Goal: Task Accomplishment & Management: Use online tool/utility

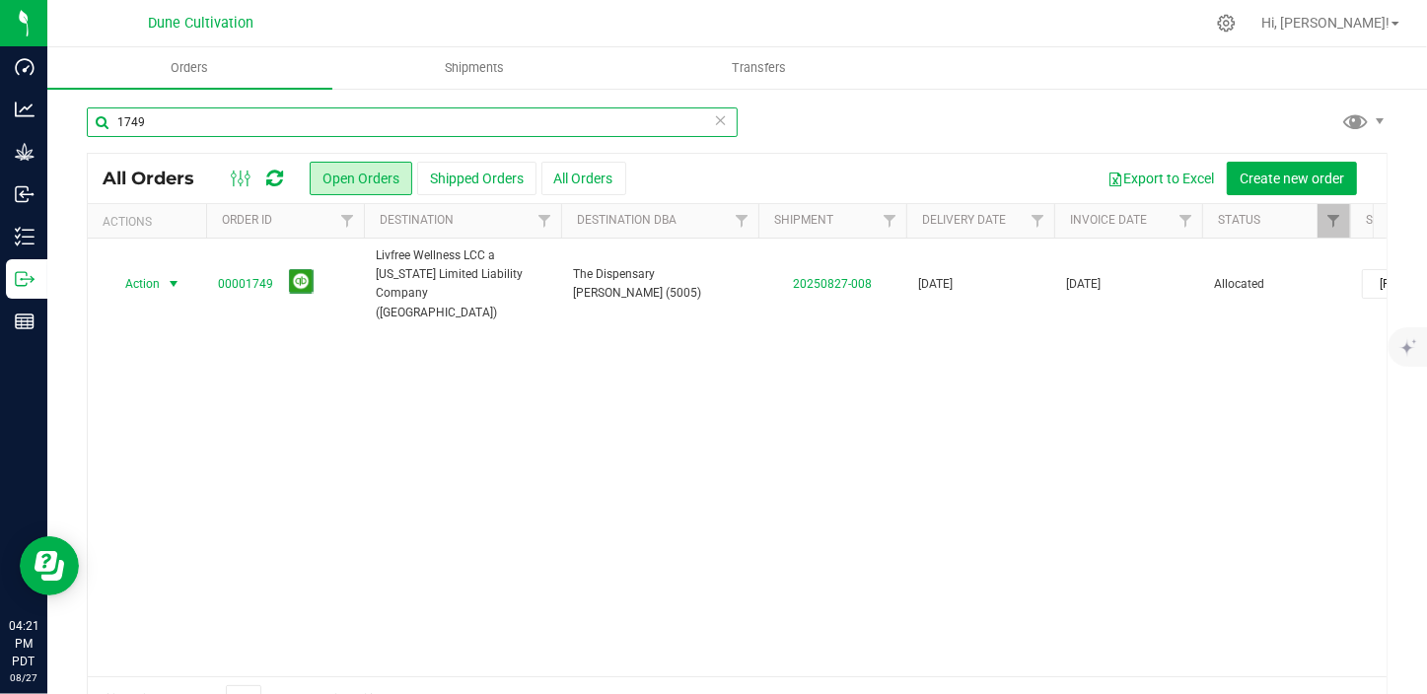
click at [339, 127] on input "1749" at bounding box center [412, 122] width 651 height 30
type input "1"
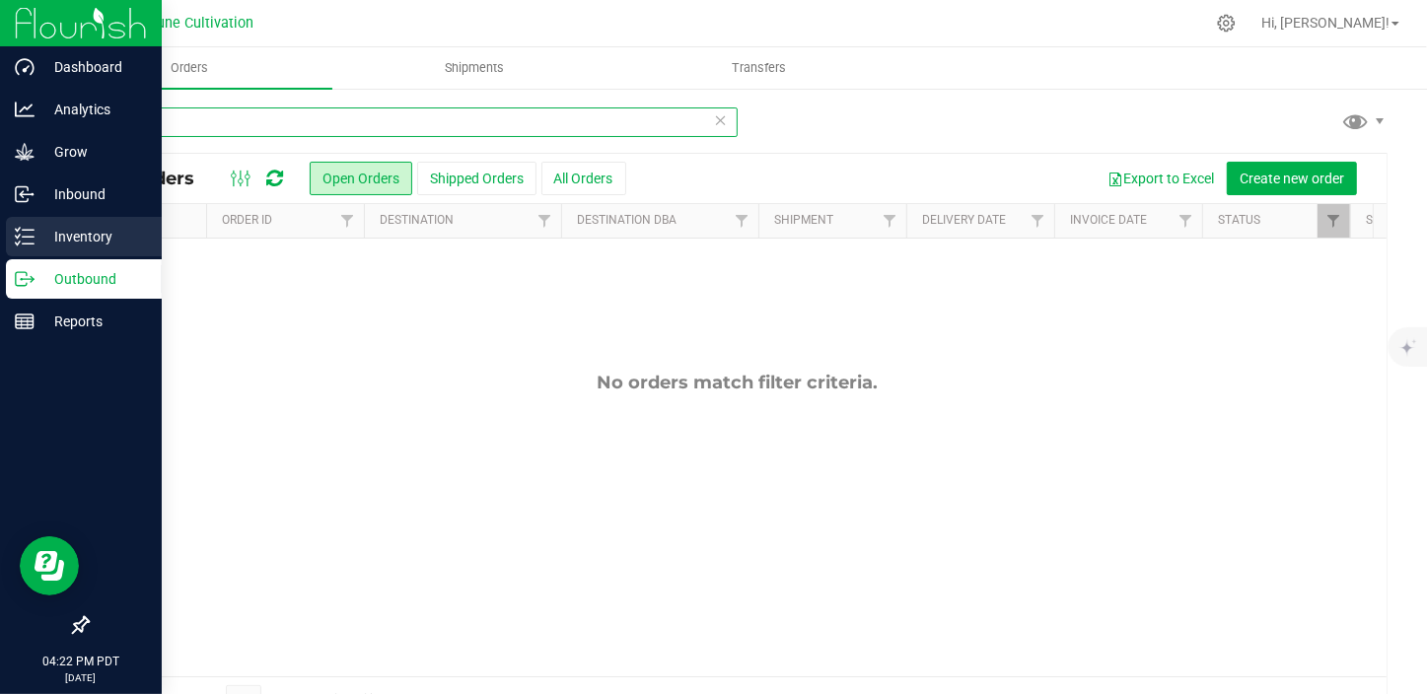
type input "33198"
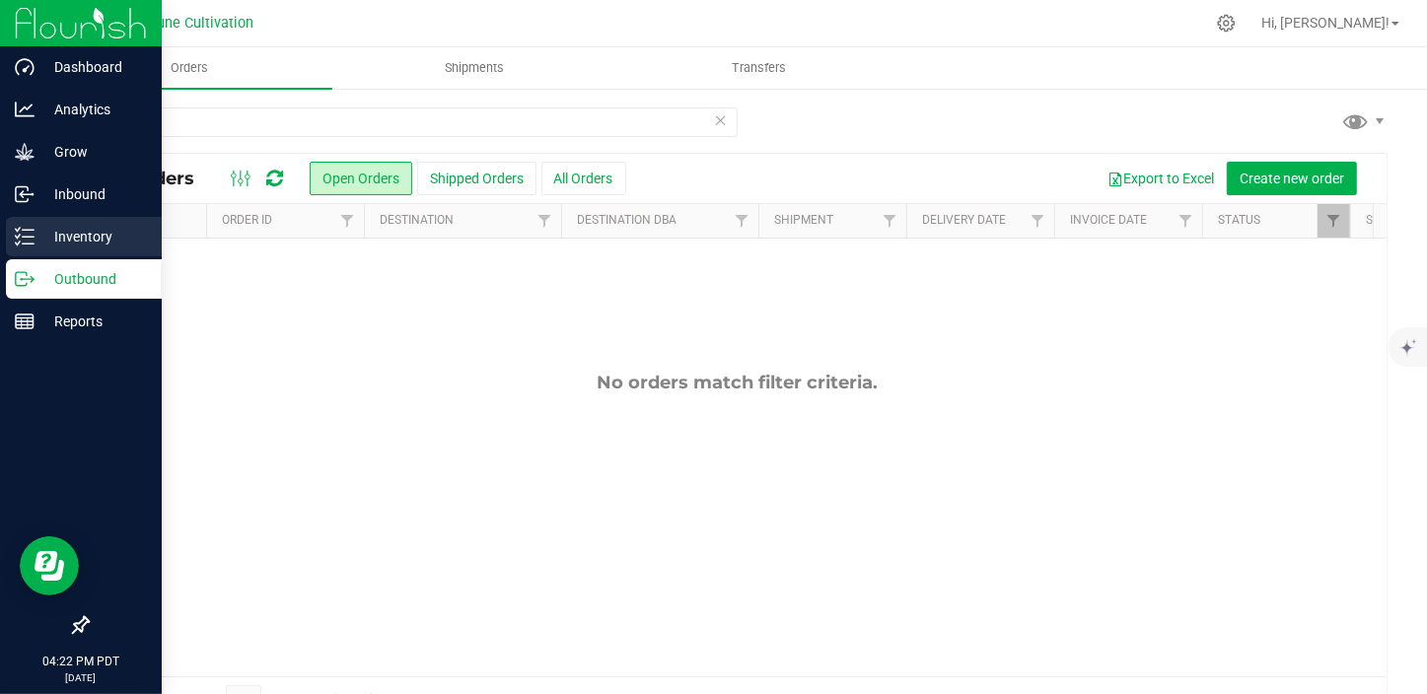
click at [69, 234] on p "Inventory" at bounding box center [94, 237] width 118 height 24
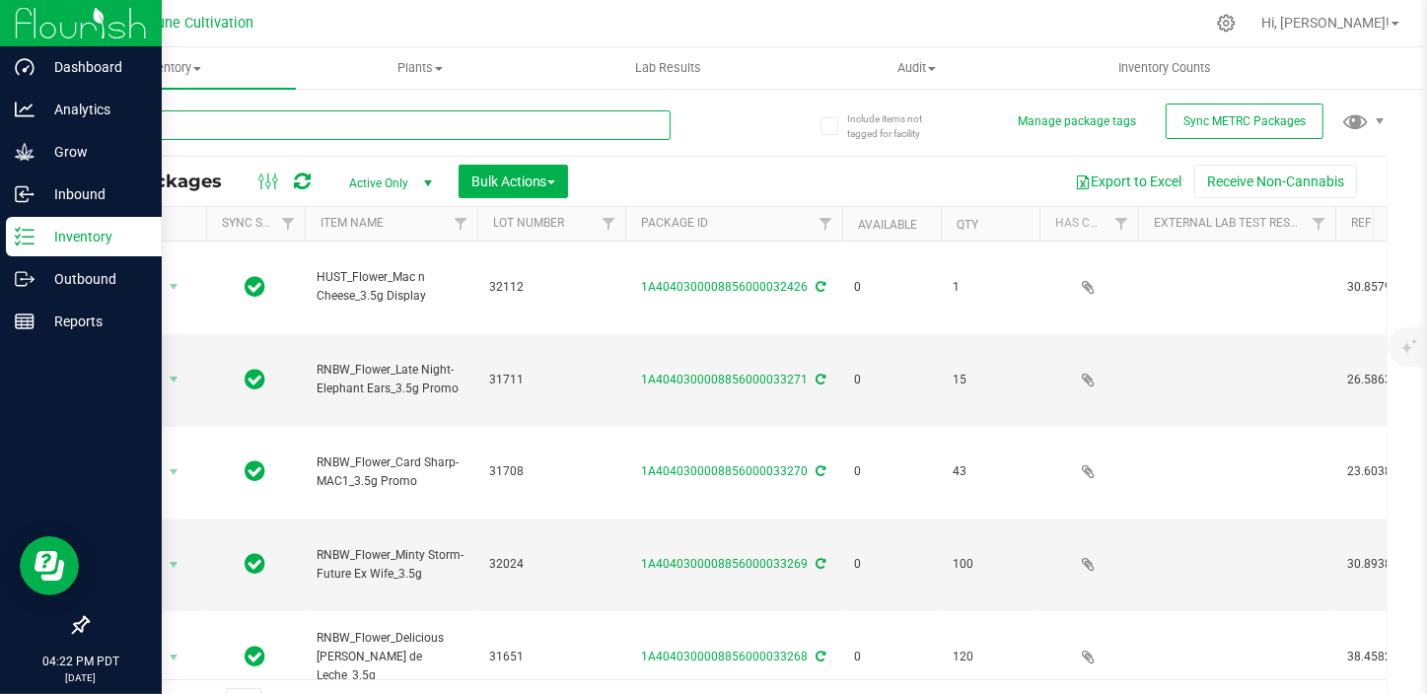
click at [234, 120] on input "text" at bounding box center [379, 125] width 584 height 30
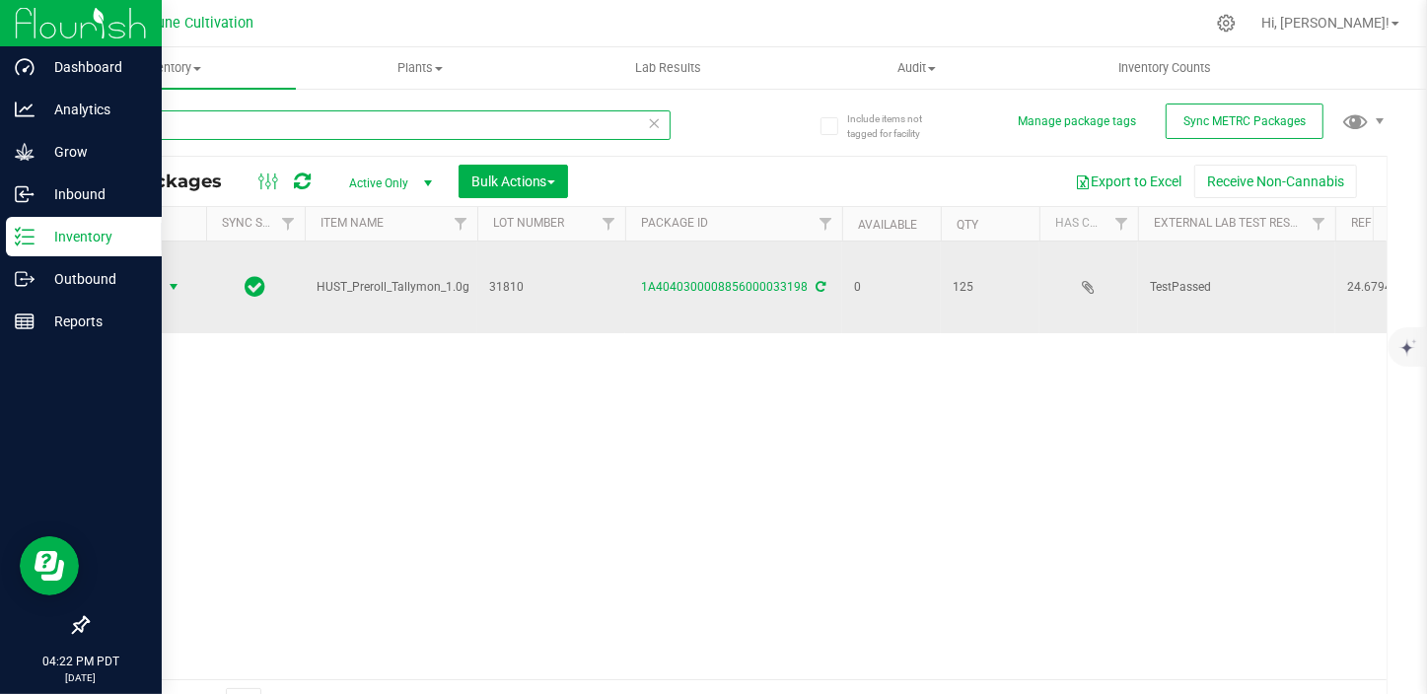
type input "33198"
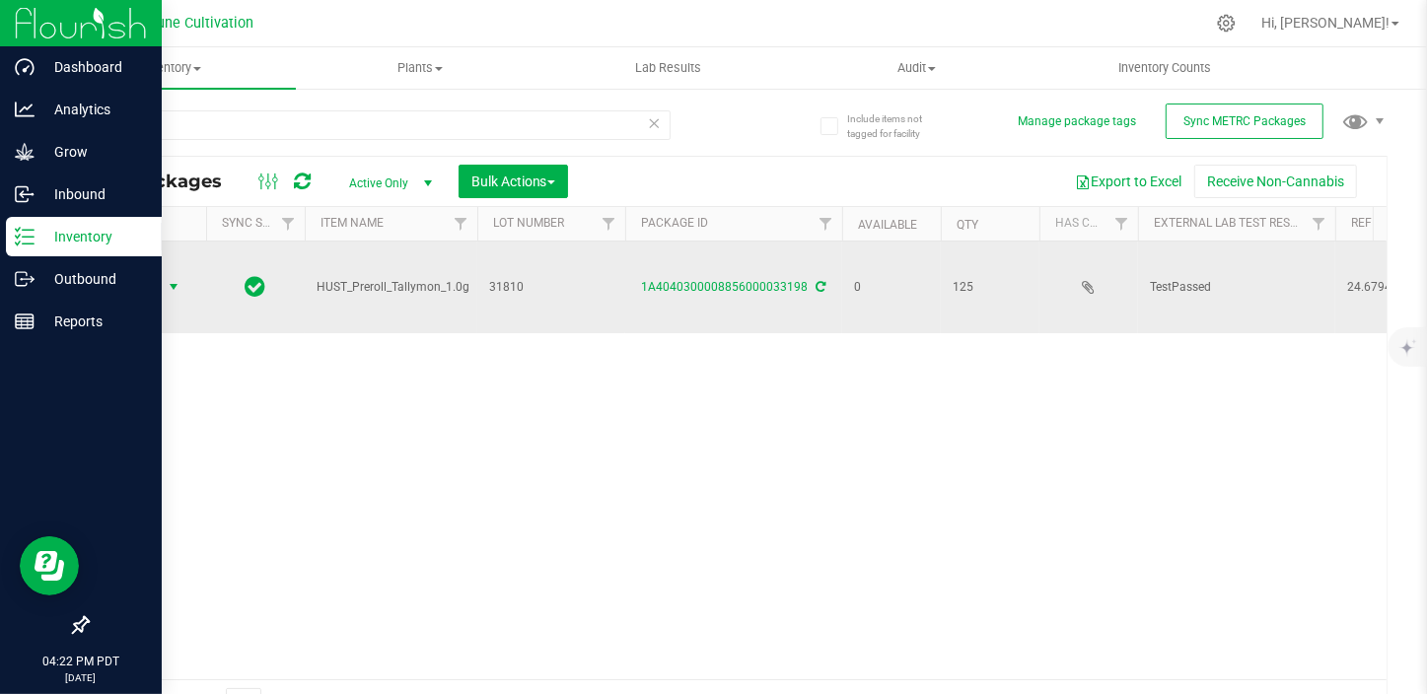
click at [146, 276] on span "Action" at bounding box center [133, 287] width 53 height 28
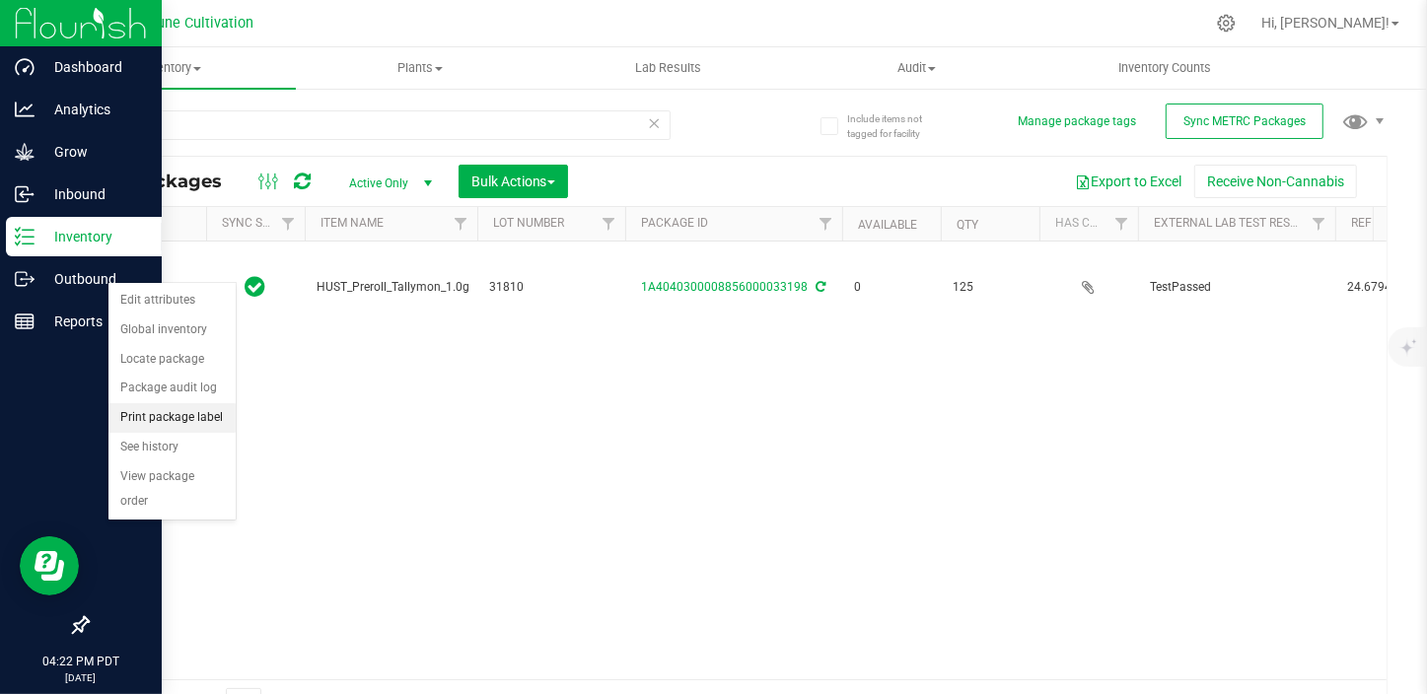
click at [162, 422] on li "Print package label" at bounding box center [171, 418] width 127 height 30
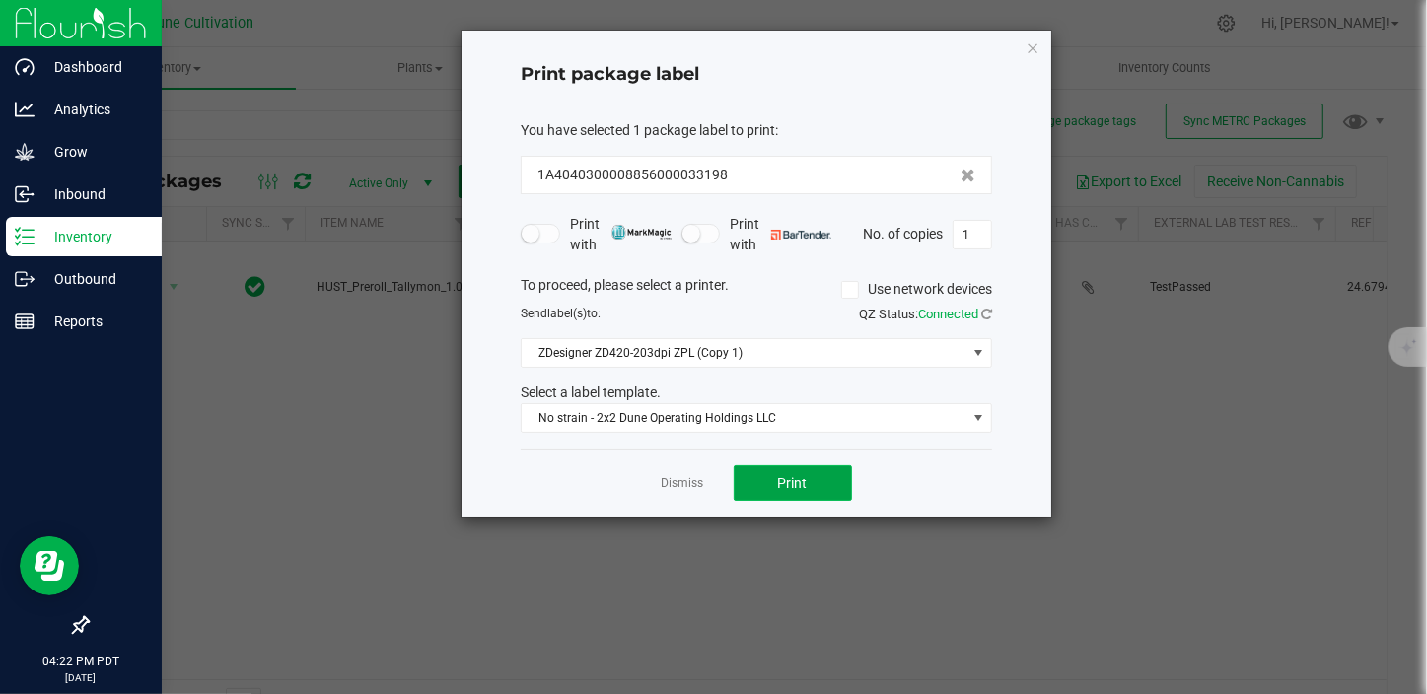
click at [779, 494] on button "Print" at bounding box center [793, 483] width 118 height 36
